Goal: Task Accomplishment & Management: Complete application form

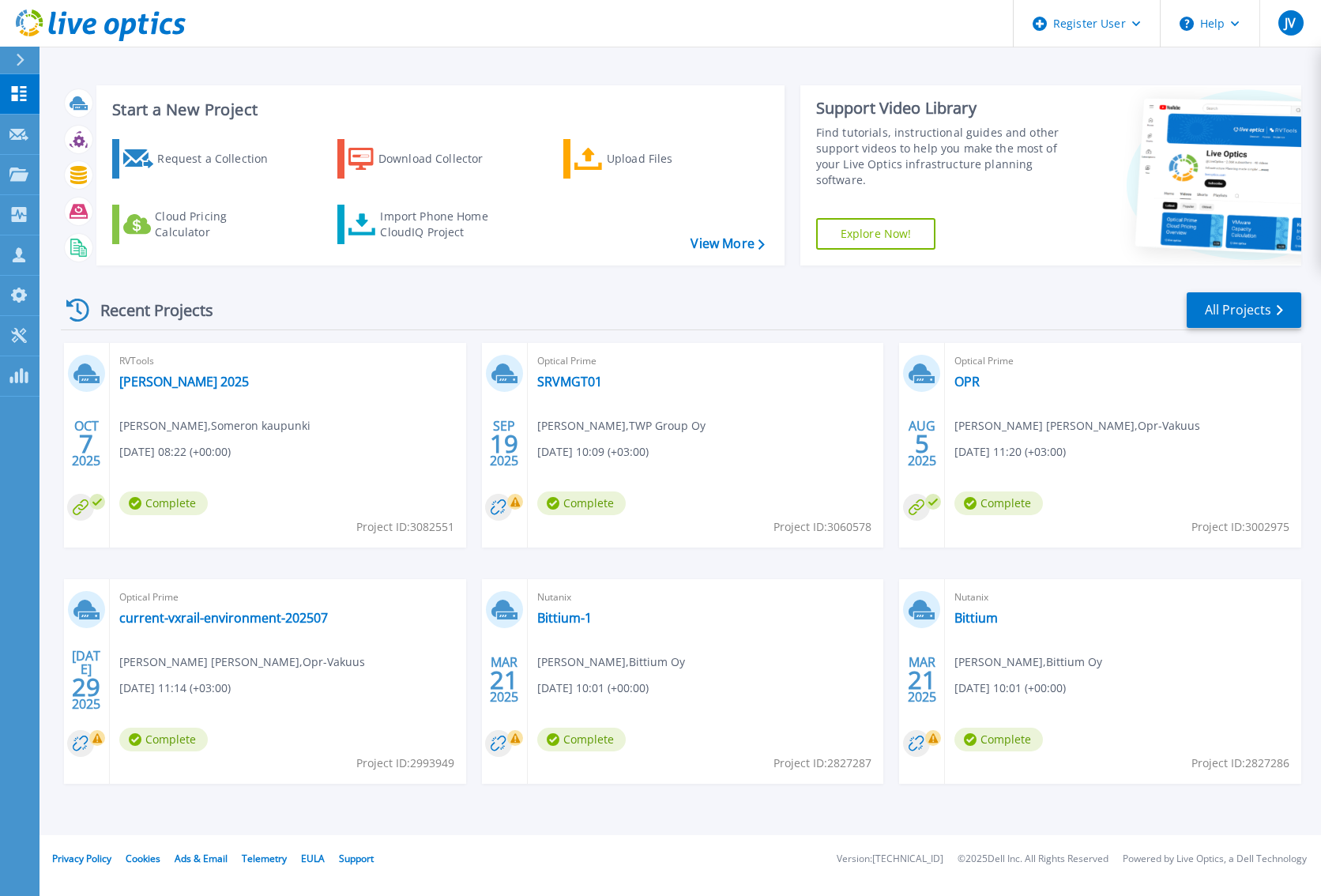
click at [22, 56] on icon at bounding box center [20, 59] width 8 height 12
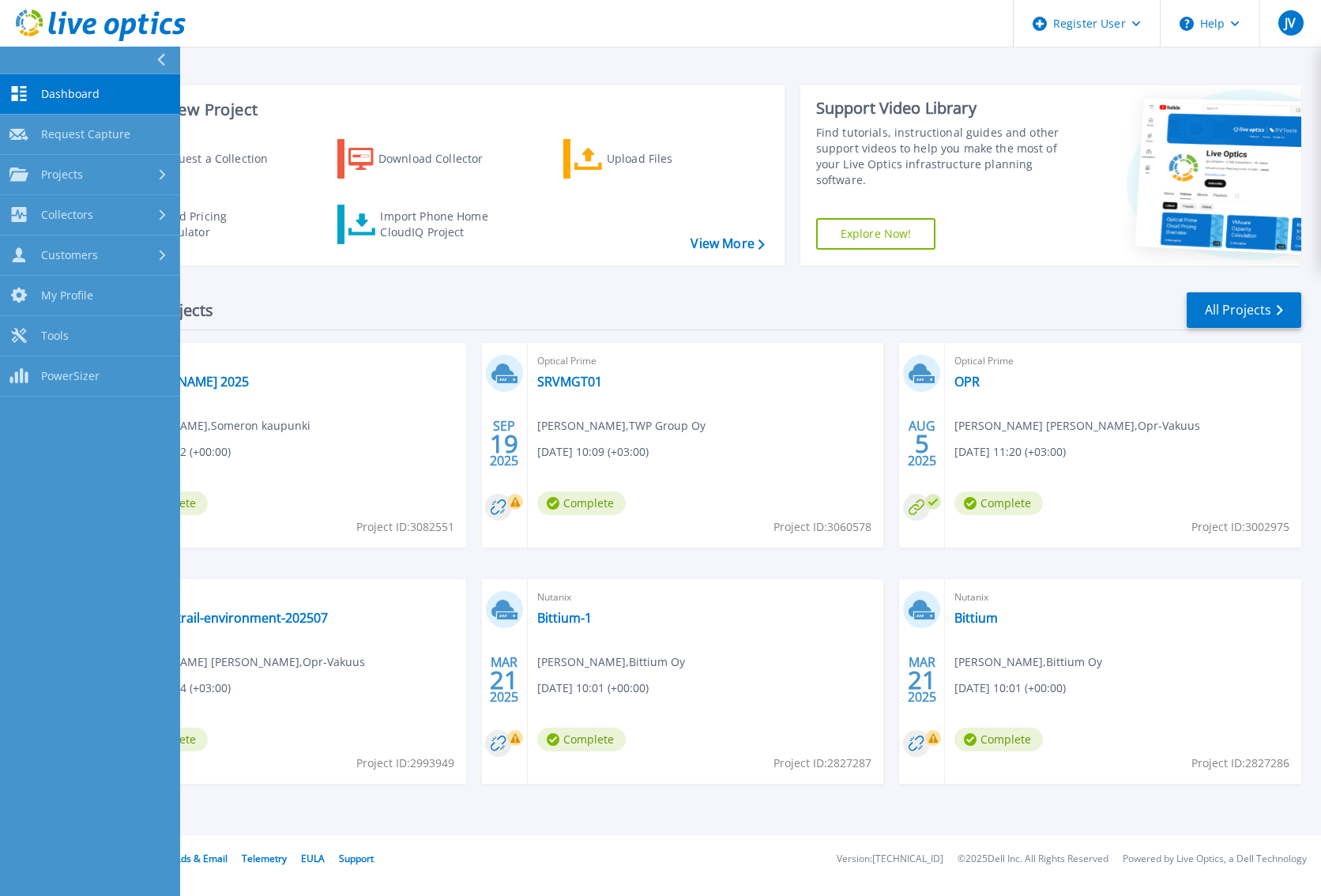
click at [104, 258] on div "Customers" at bounding box center [90, 255] width 162 height 15
click at [120, 290] on link "Request Capture" at bounding box center [90, 295] width 180 height 40
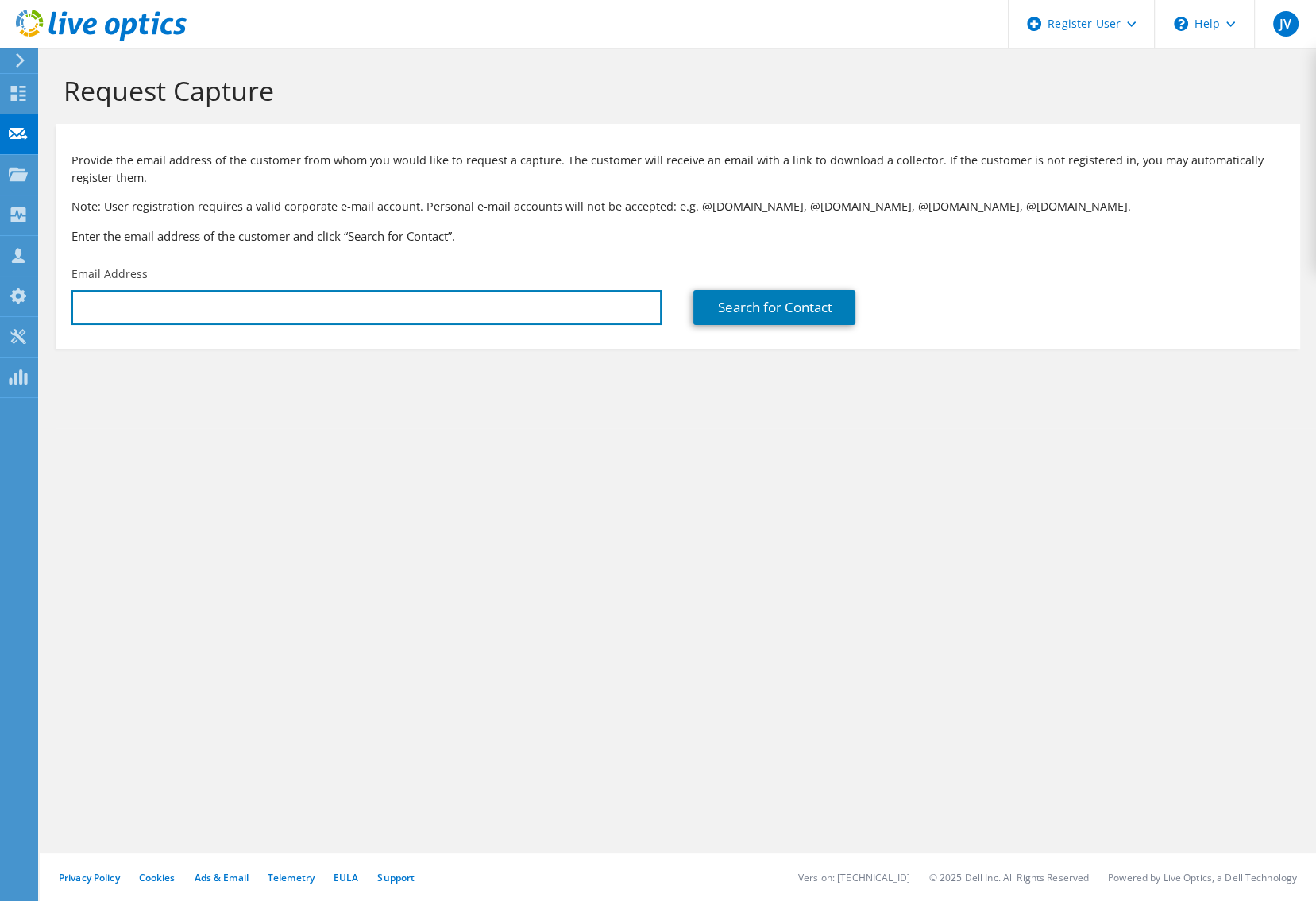
click at [248, 305] on input "text" at bounding box center [367, 307] width 590 height 35
paste input "[PERSON_NAME];"
type input "P"
click at [179, 398] on section "Request Capture Provide the email address of the customer from whom you would l…" at bounding box center [677, 237] width 1276 height 381
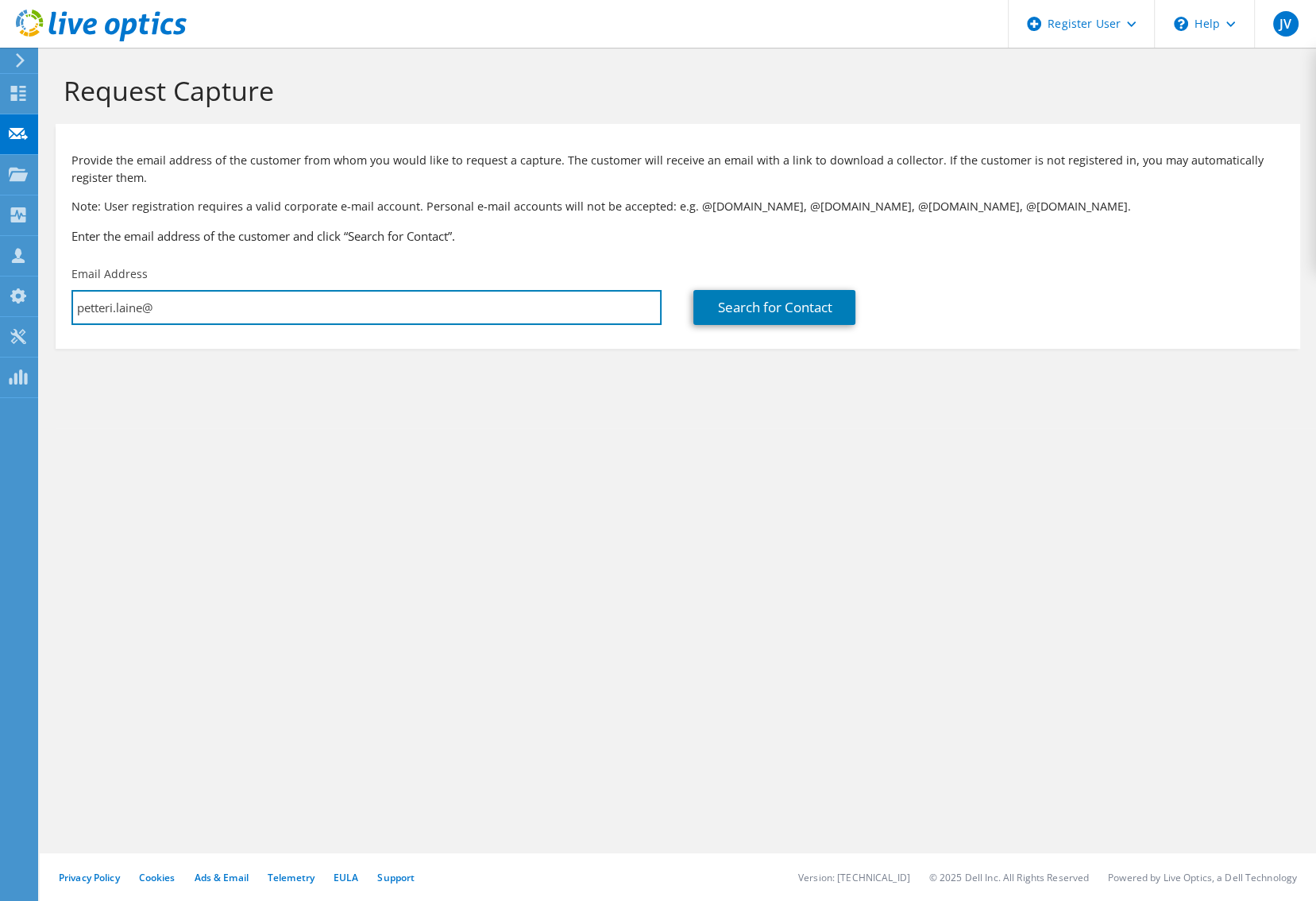
click at [216, 309] on input "petteri.laine@" at bounding box center [367, 307] width 590 height 35
type input "[EMAIL_ADDRESS][DOMAIN_NAME]"
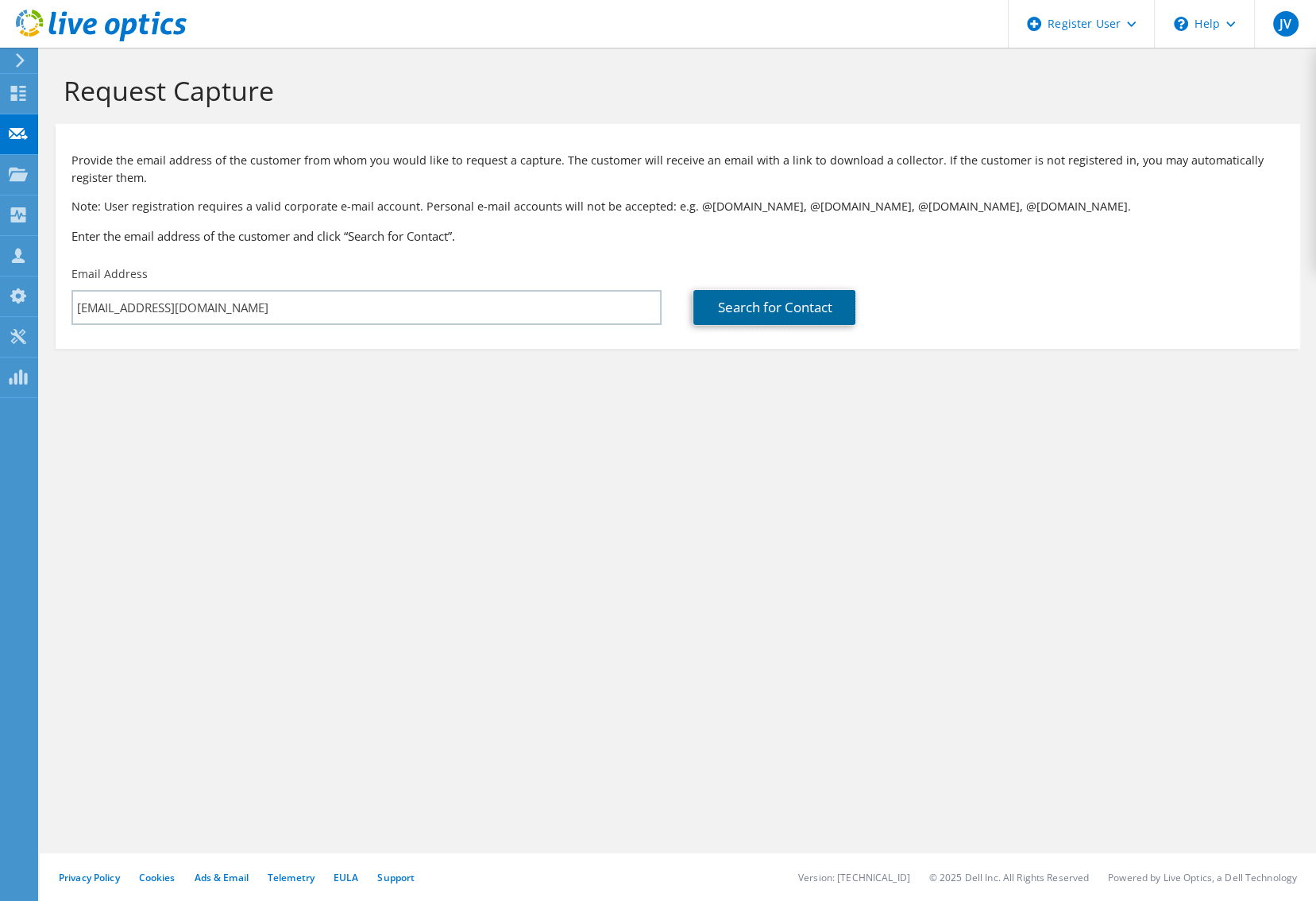
click at [769, 302] on link "Search for Contact" at bounding box center [775, 307] width 162 height 35
type input "Seutukeskus Oy Häme"
type input "[PERSON_NAME]"
type input "Laine"
type input "[GEOGRAPHIC_DATA]"
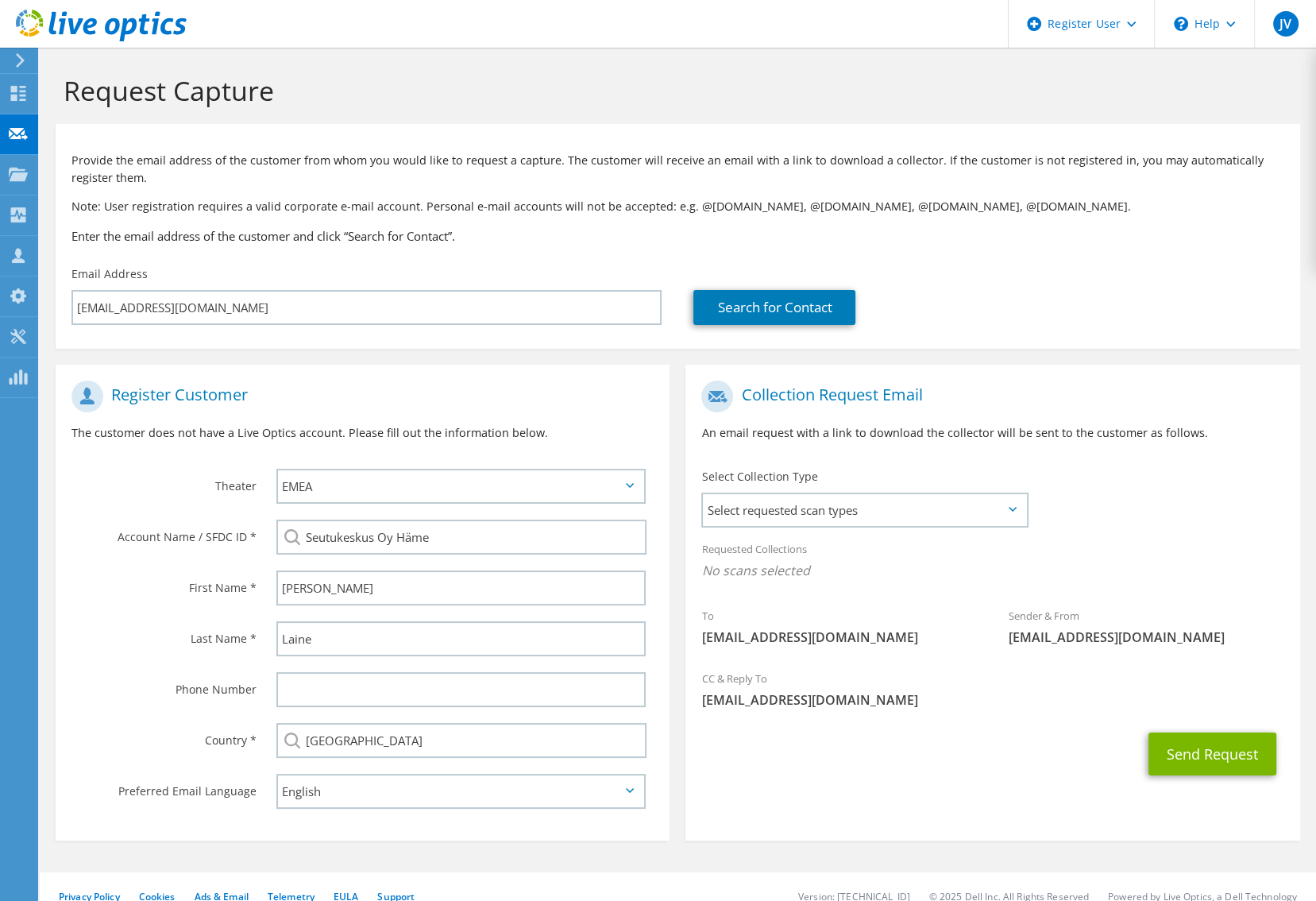
click at [921, 518] on span "Select requested scan types" at bounding box center [864, 510] width 323 height 32
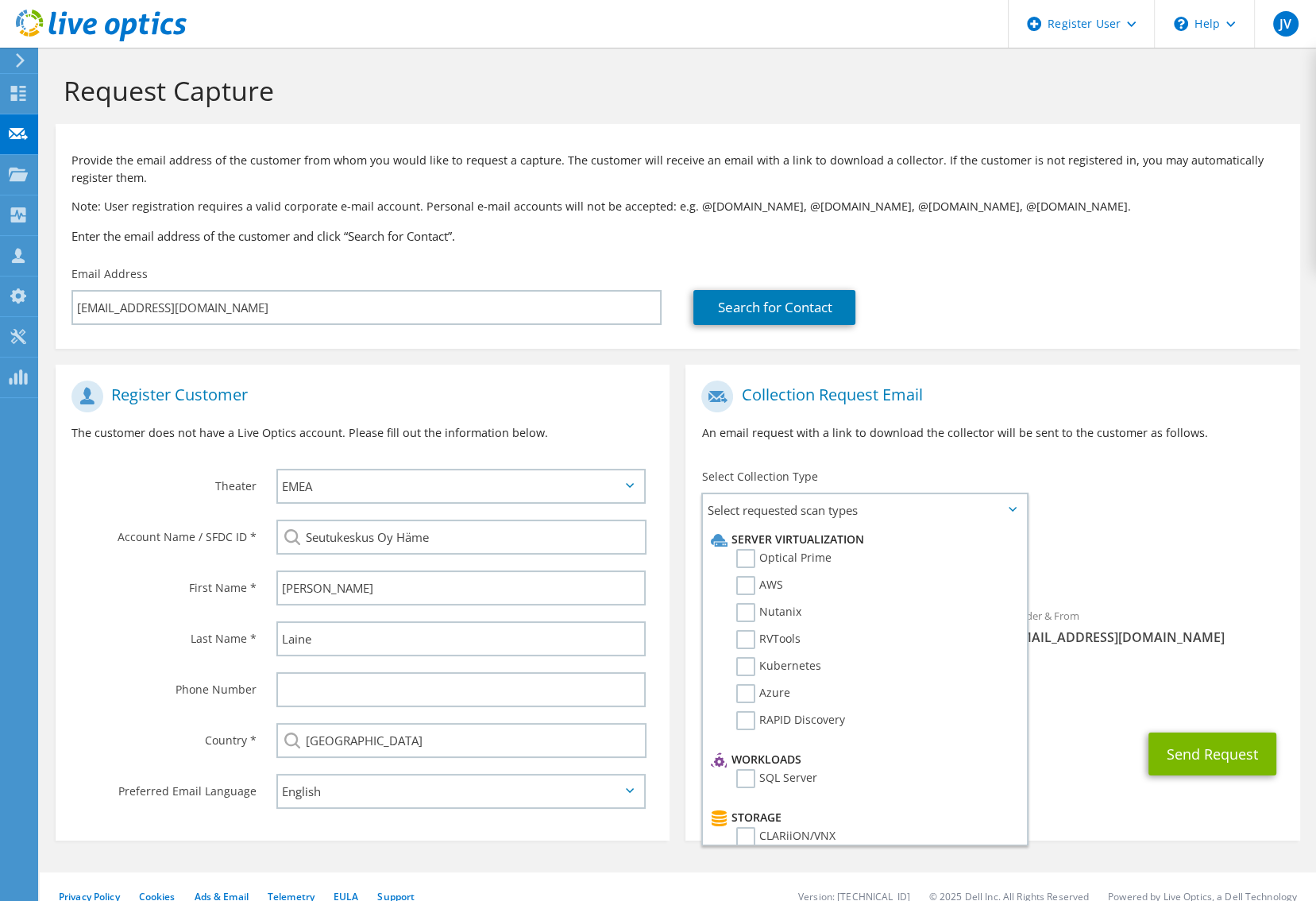
click at [777, 557] on label "Optical Prime" at bounding box center [784, 558] width 95 height 19
click at [0, 0] on input "Optical Prime" at bounding box center [0, 0] width 0 height 0
click at [1107, 562] on span "Optical Prime" at bounding box center [993, 575] width 582 height 26
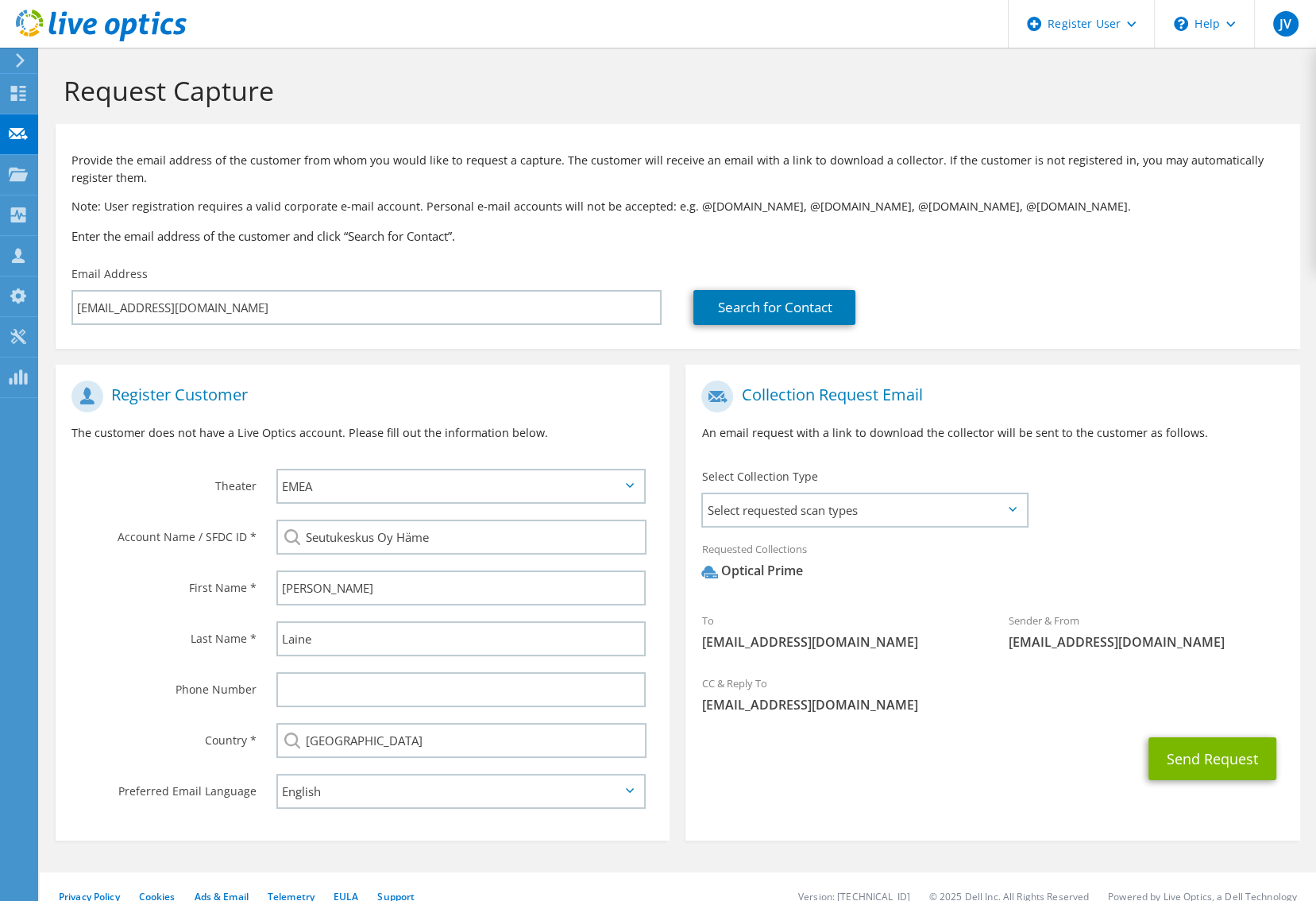
scroll to position [15, 0]
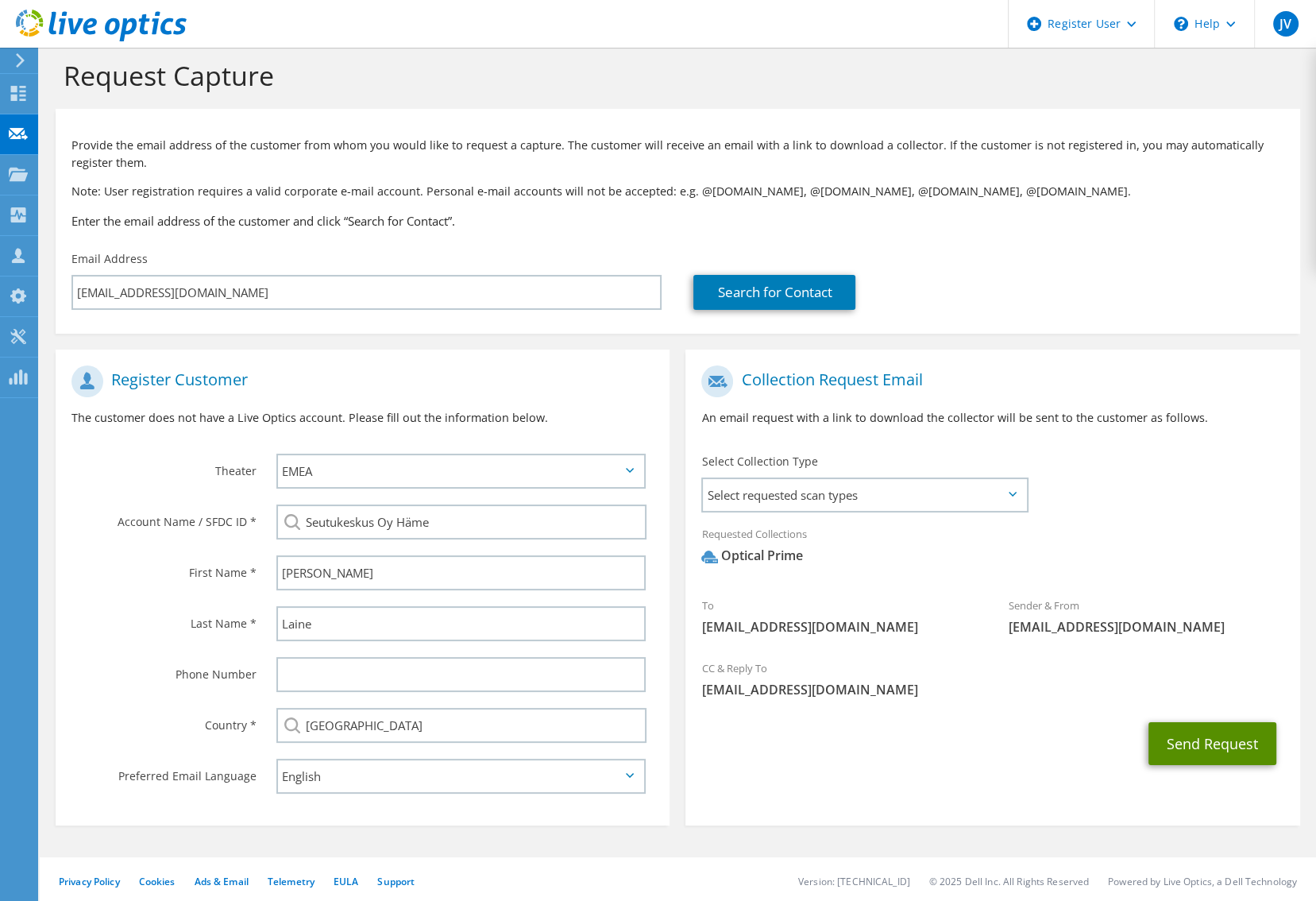
click at [1250, 748] on button "Send Request" at bounding box center [1212, 742] width 128 height 42
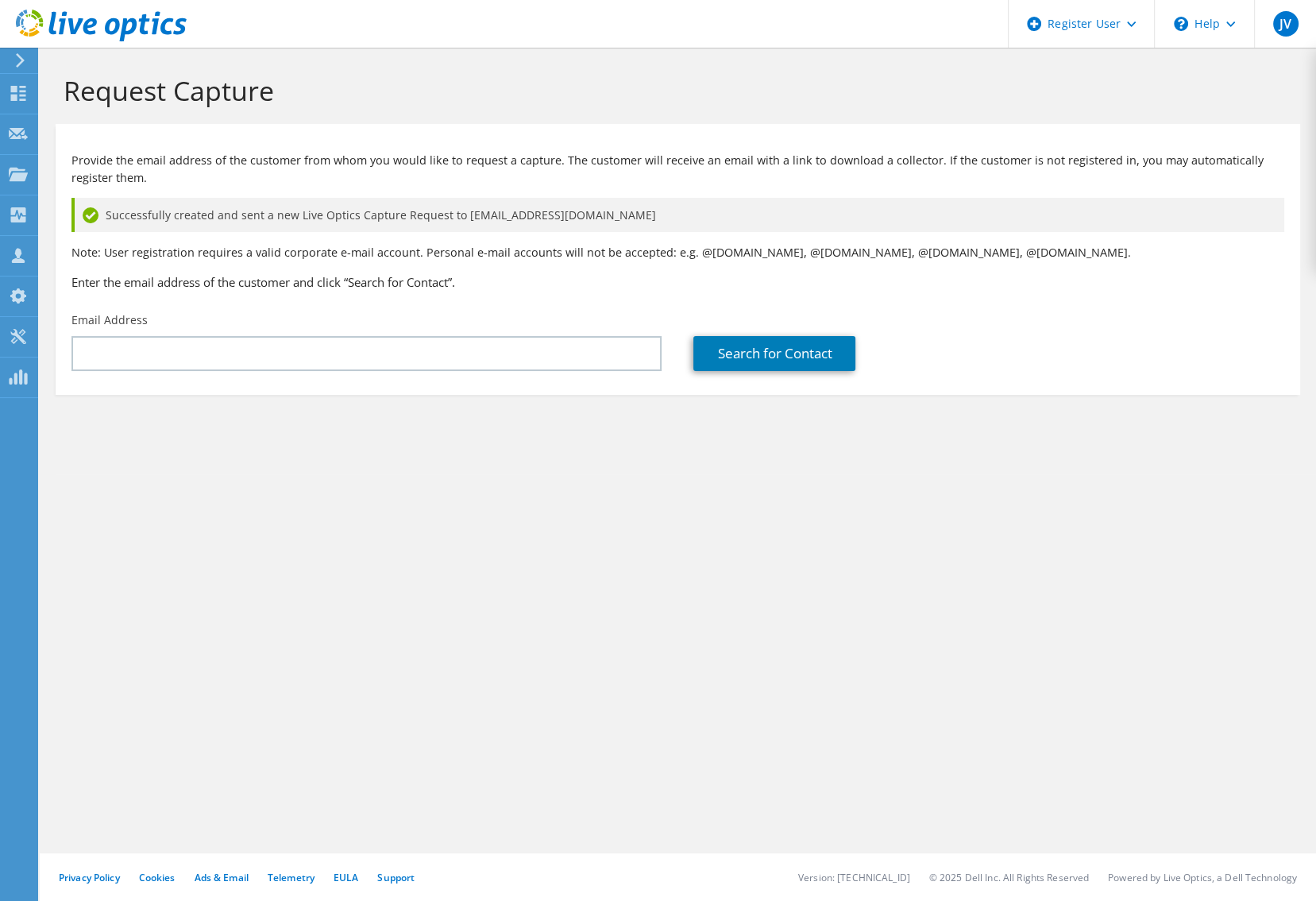
click at [431, 477] on div "Request Capture Provide the email address of the customer from whom you would l…" at bounding box center [677, 473] width 1276 height 853
